Goal: Task Accomplishment & Management: Use online tool/utility

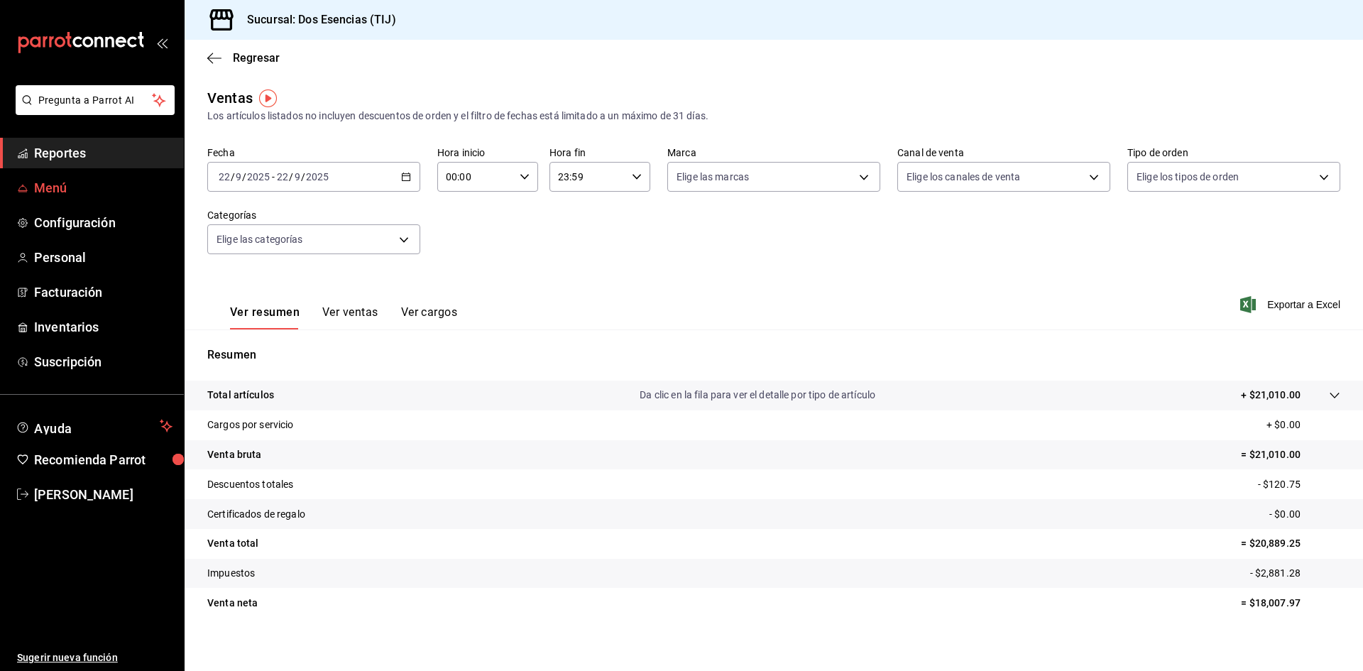
click at [88, 184] on span "Menú" at bounding box center [103, 187] width 138 height 19
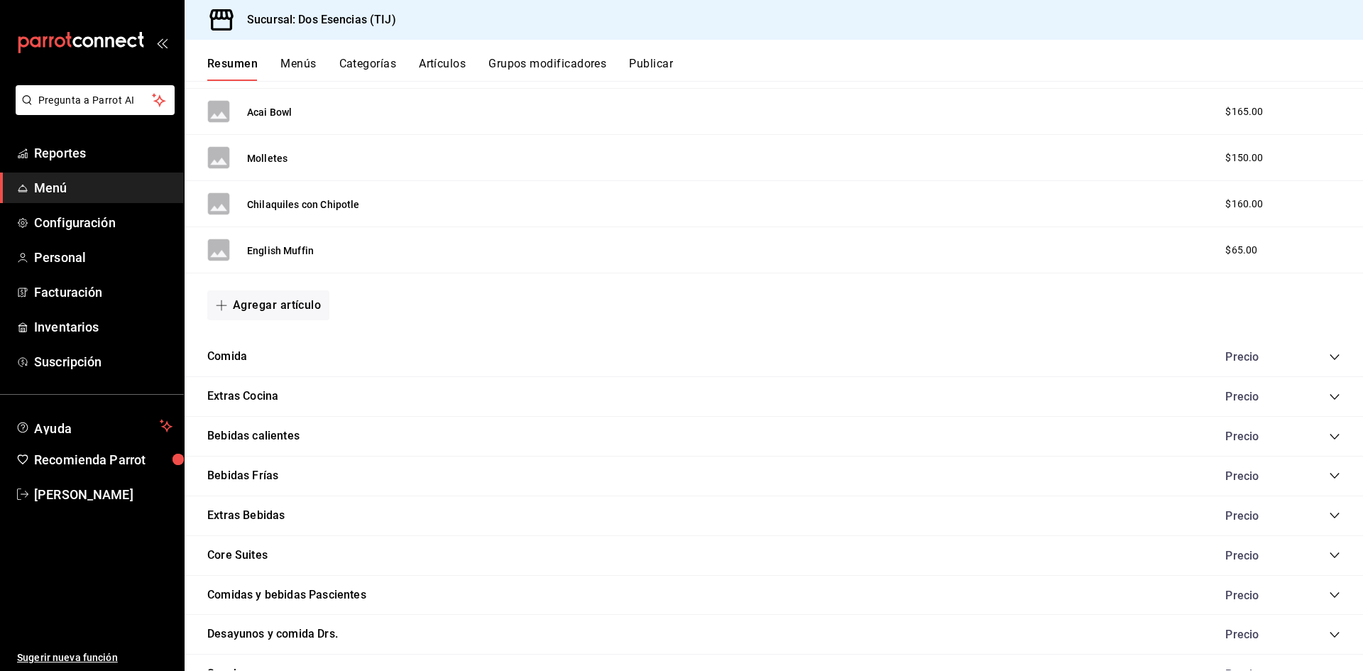
scroll to position [1351, 0]
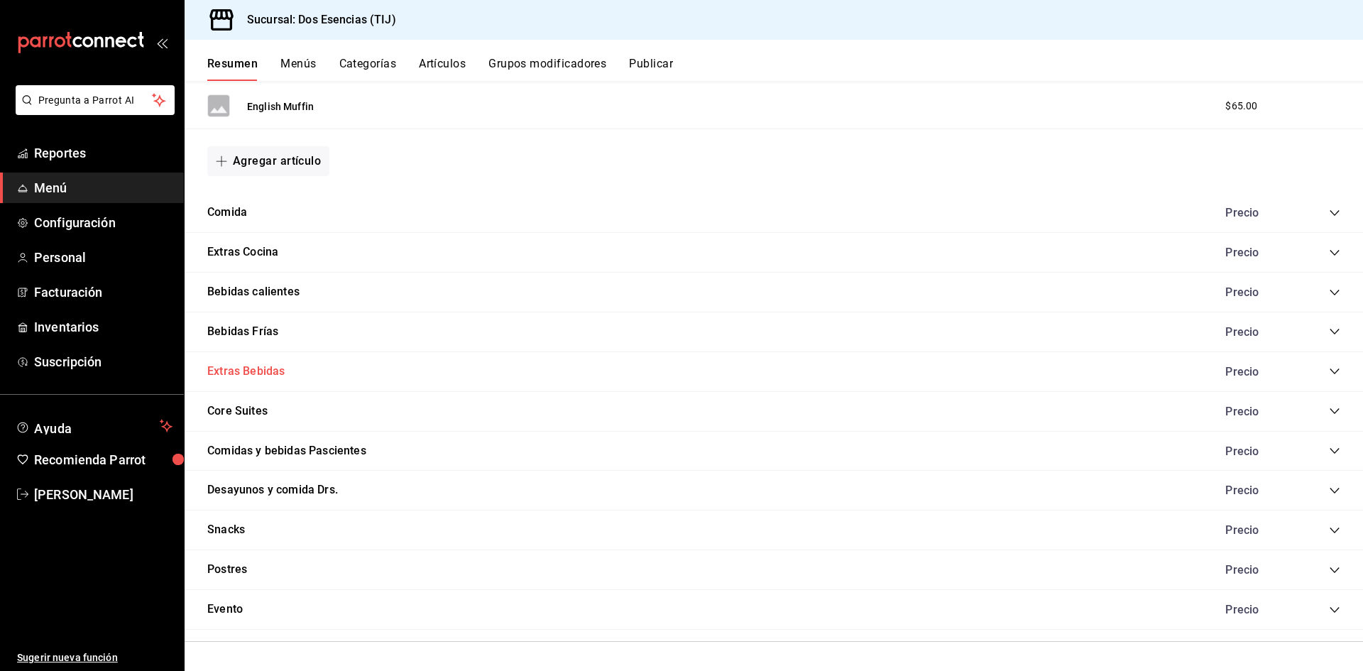
click at [271, 374] on button "Extras Bebidas" at bounding box center [245, 372] width 77 height 16
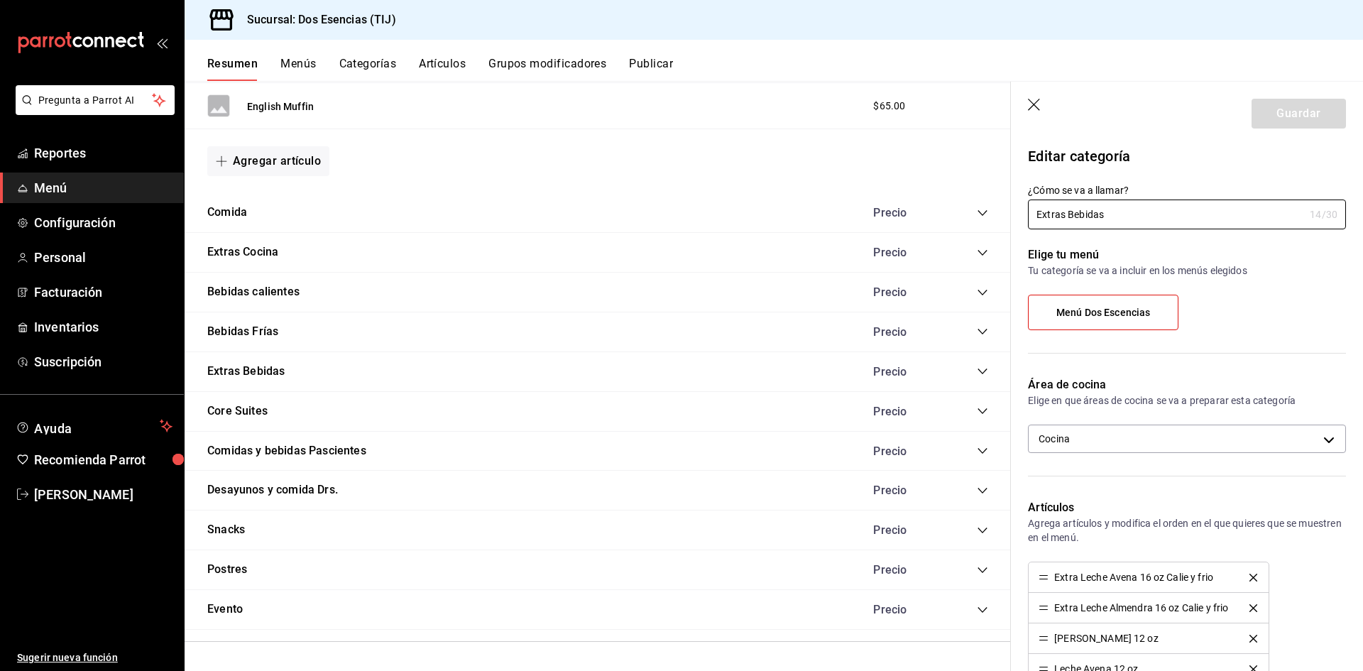
click at [977, 371] on icon "collapse-category-row" at bounding box center [982, 371] width 11 height 11
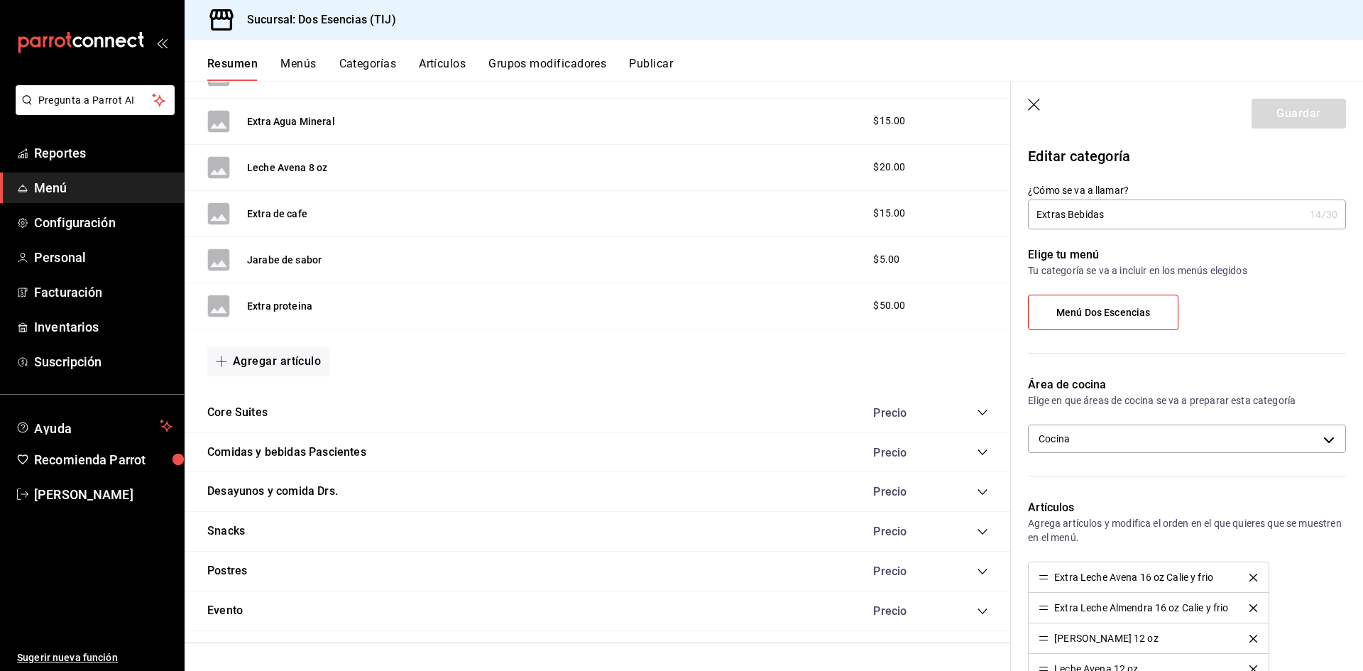
scroll to position [1831, 0]
click at [277, 367] on button "Agregar artículo" at bounding box center [268, 360] width 122 height 30
click at [281, 432] on li "Artículo nuevo" at bounding box center [262, 432] width 111 height 35
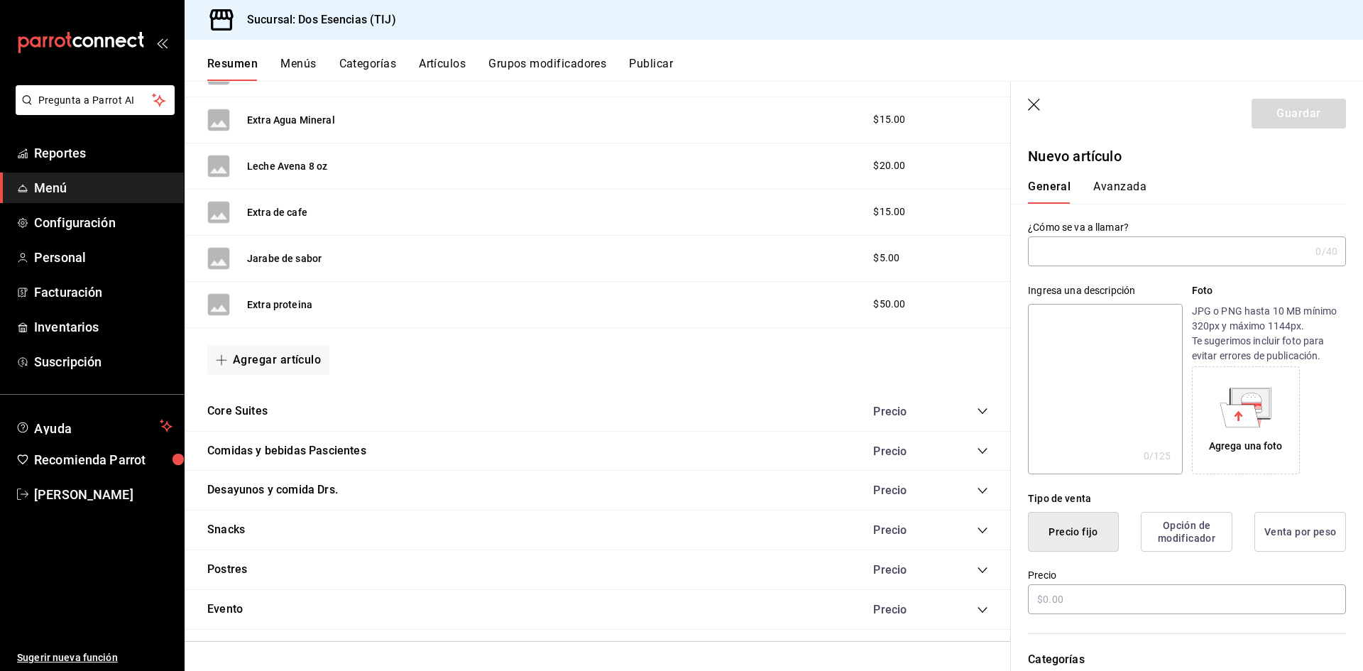
click at [1052, 250] on input "text" at bounding box center [1169, 251] width 282 height 28
type input "e"
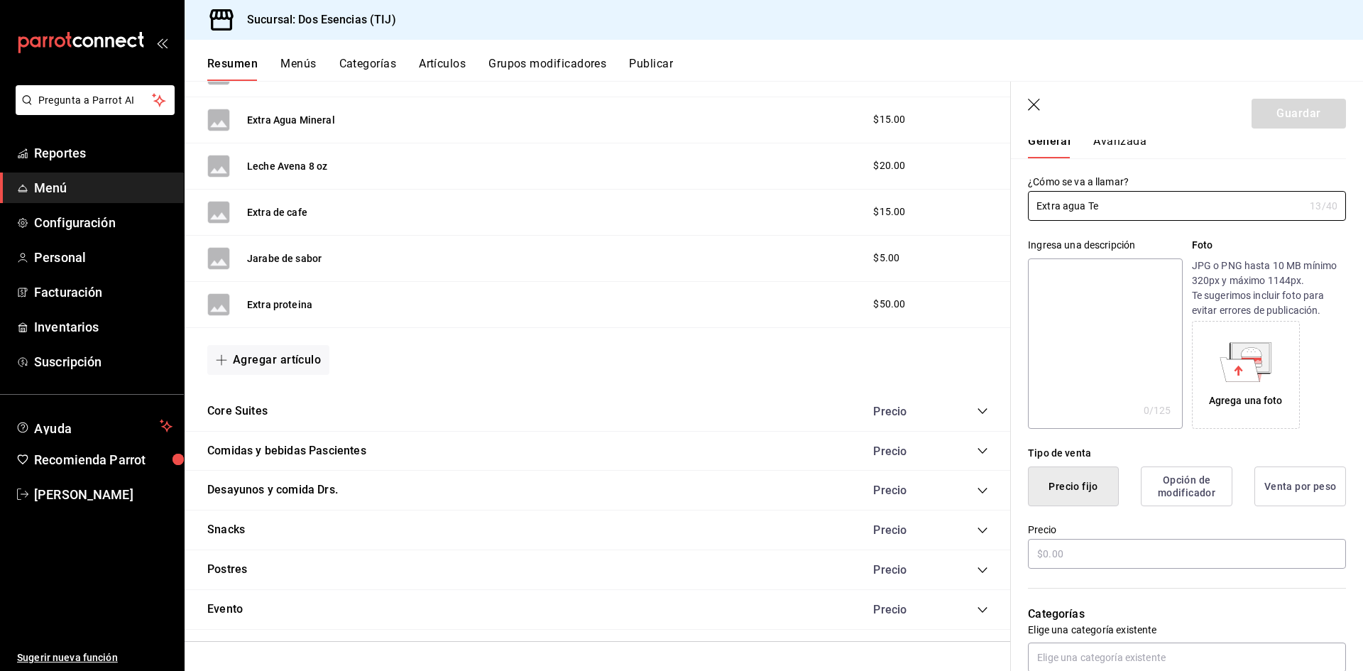
scroll to position [71, 0]
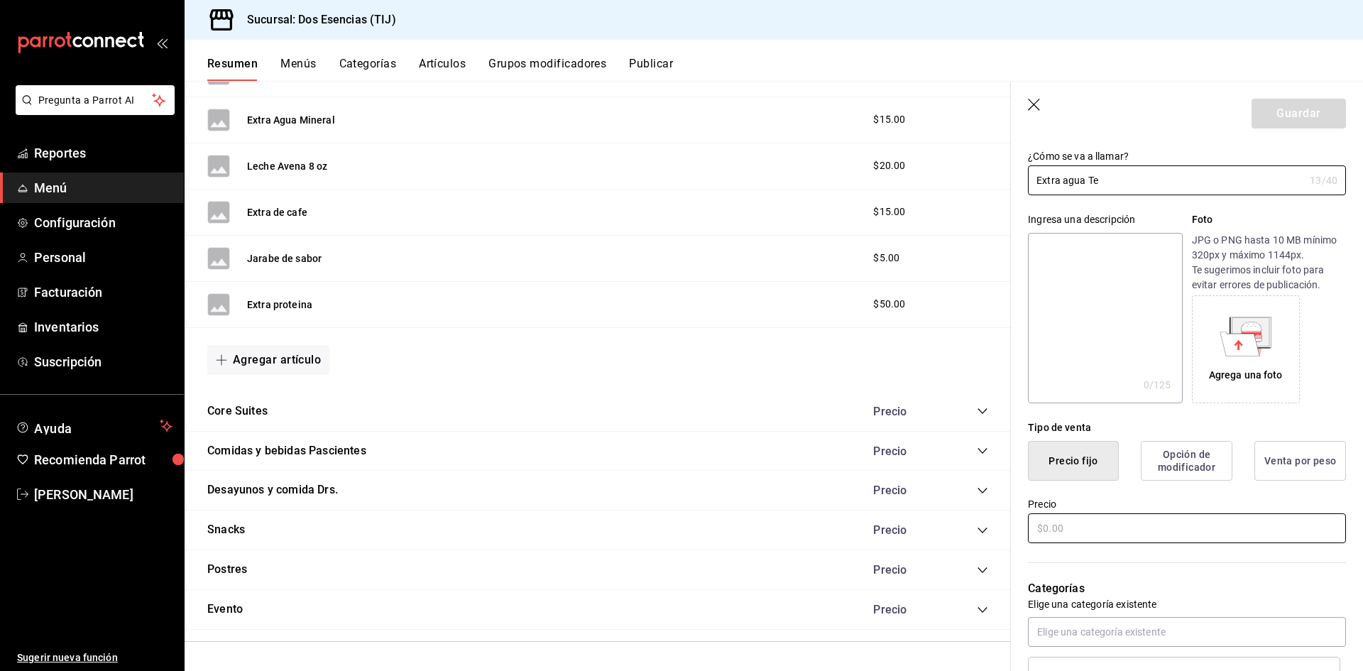
type input "Extra agua Te"
click at [1079, 535] on input "text" at bounding box center [1187, 528] width 318 height 30
type input "$25.00"
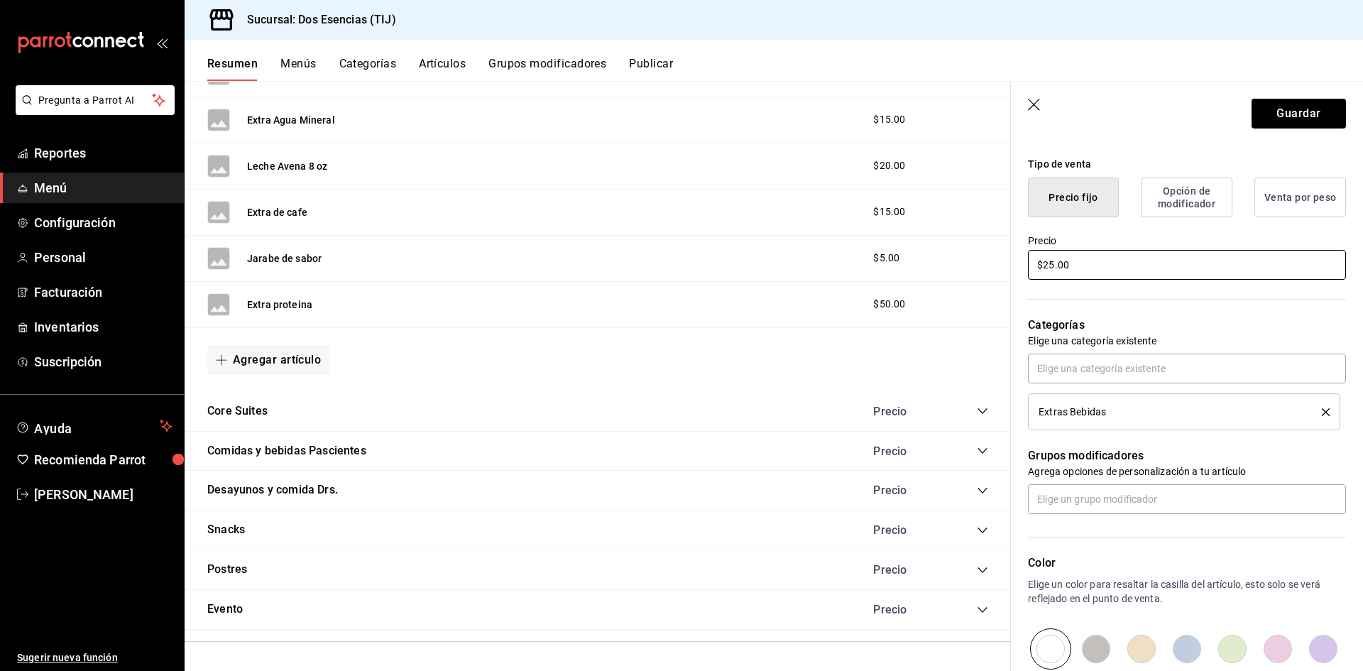
scroll to position [227, 0]
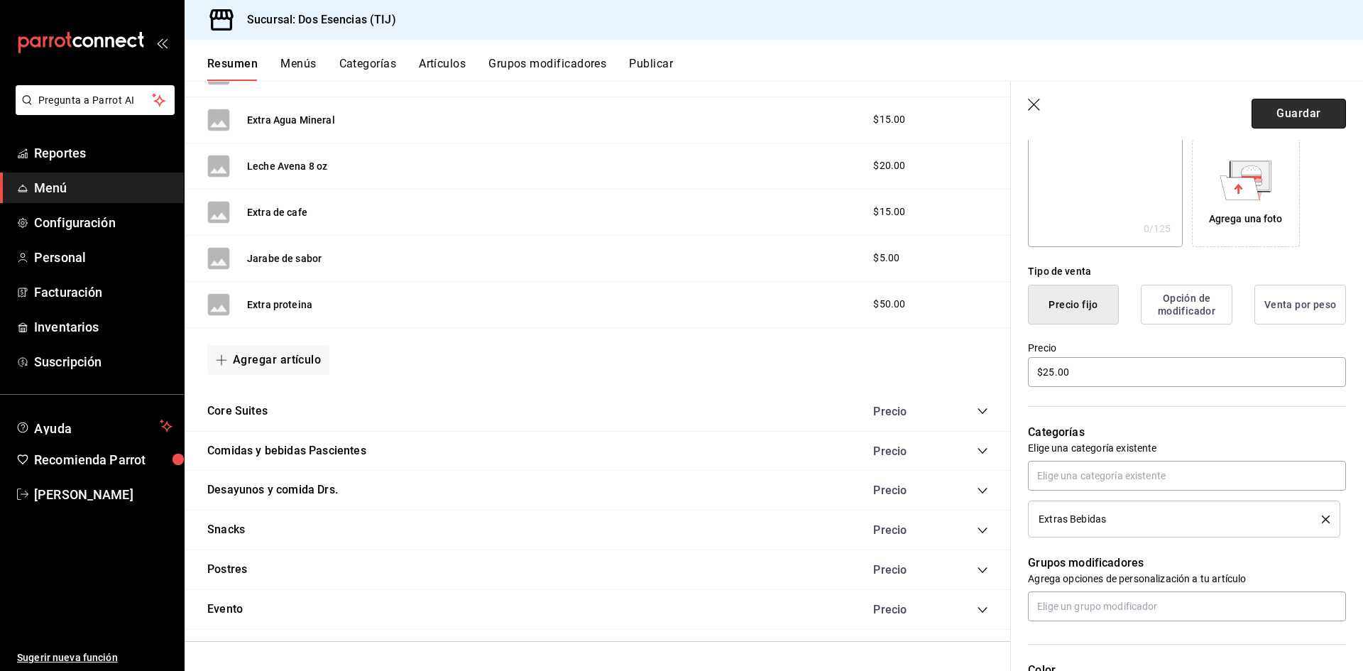
click at [1280, 114] on button "Guardar" at bounding box center [1299, 114] width 94 height 30
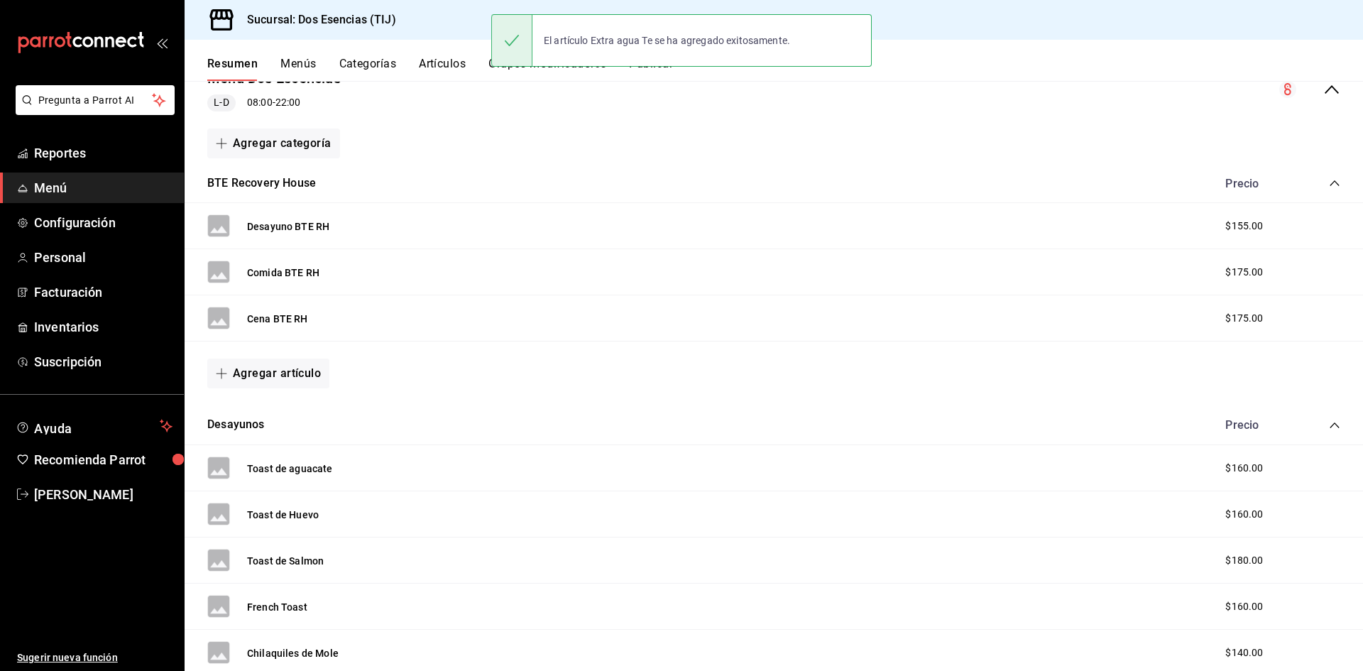
scroll to position [158, 0]
drag, startPoint x: 1110, startPoint y: 111, endPoint x: 1118, endPoint y: 79, distance: 33.1
click at [1122, 80] on div "Resumen Menús Categorías Artículos Grupos modificadores Publicar Resumen sucurs…" at bounding box center [774, 355] width 1179 height 631
